Goal: Navigation & Orientation: Find specific page/section

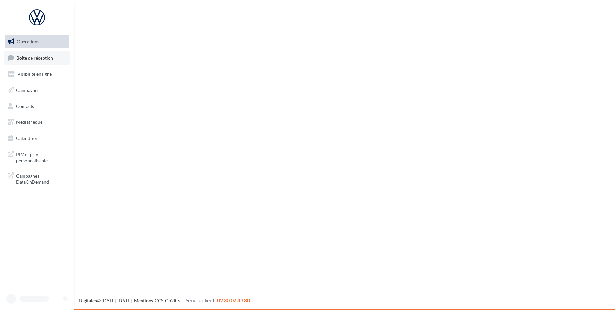
click at [17, 55] on span "Boîte de réception" at bounding box center [34, 57] width 37 height 5
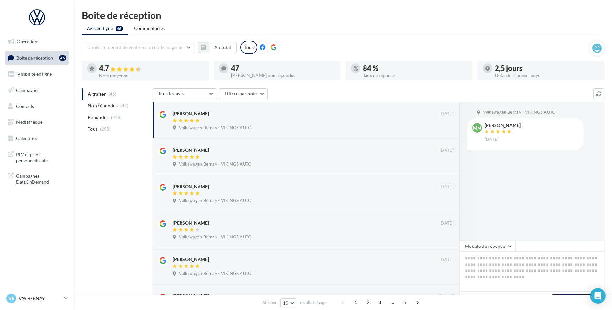
click at [38, 305] on div "VB VW BERNAY vw-ber-vau" at bounding box center [37, 301] width 74 height 18
click at [33, 303] on div "VB VW BERNAY vw-ber-vau" at bounding box center [33, 298] width 55 height 10
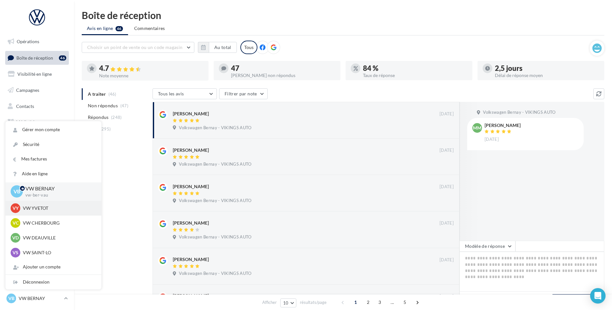
click at [47, 208] on p "VW YVETOT" at bounding box center [58, 208] width 71 height 6
